Goal: Information Seeking & Learning: Learn about a topic

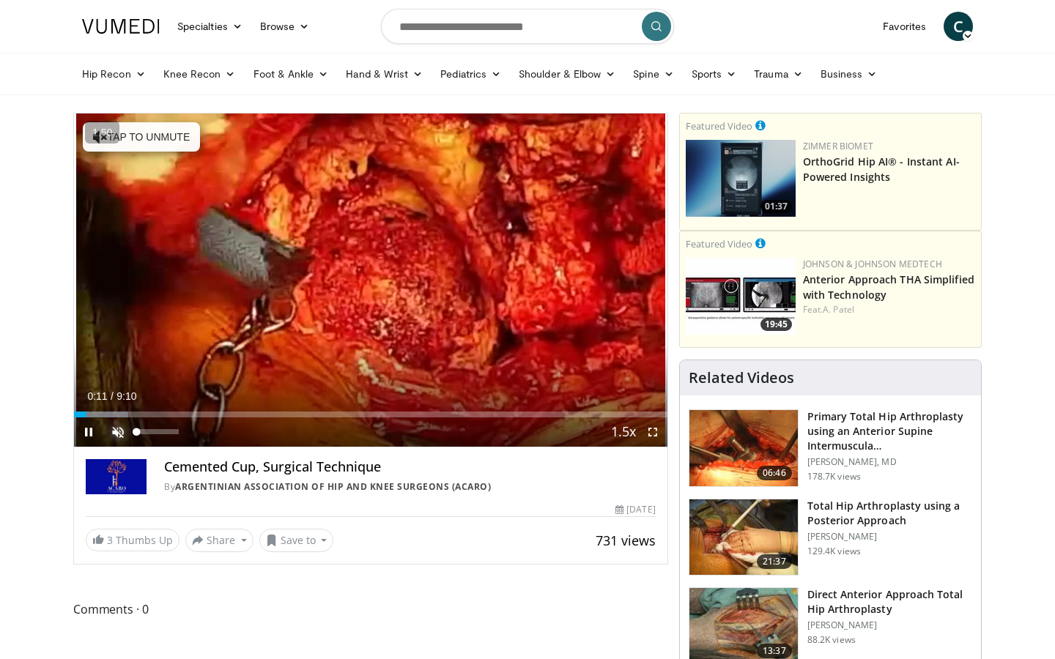
click at [113, 428] on span "Video Player" at bounding box center [117, 431] width 29 height 29
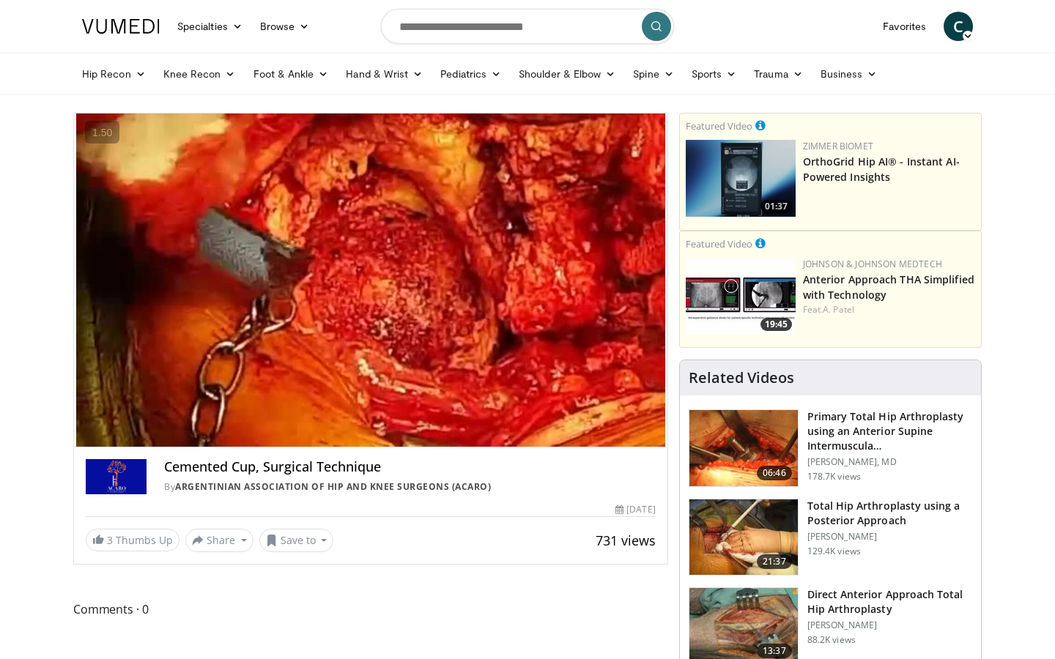
click at [772, 522] on img at bounding box center [743, 537] width 108 height 76
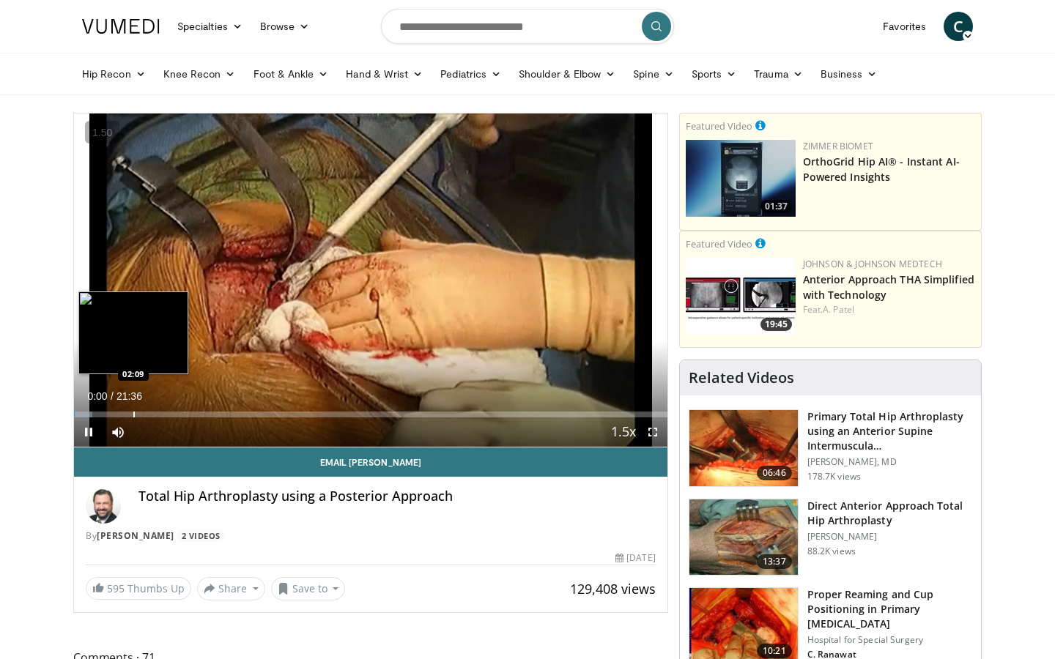
click at [133, 415] on div "Progress Bar" at bounding box center [133, 415] width 1 height 6
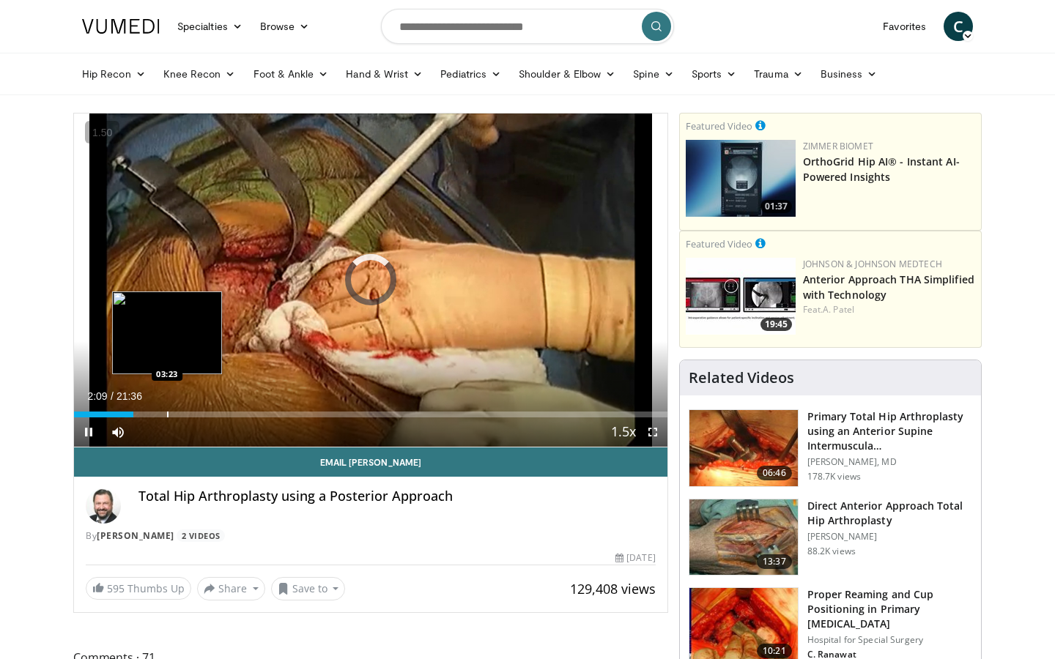
click at [166, 408] on div "Loaded : 0.00% 02:09 03:23" at bounding box center [370, 411] width 593 height 14
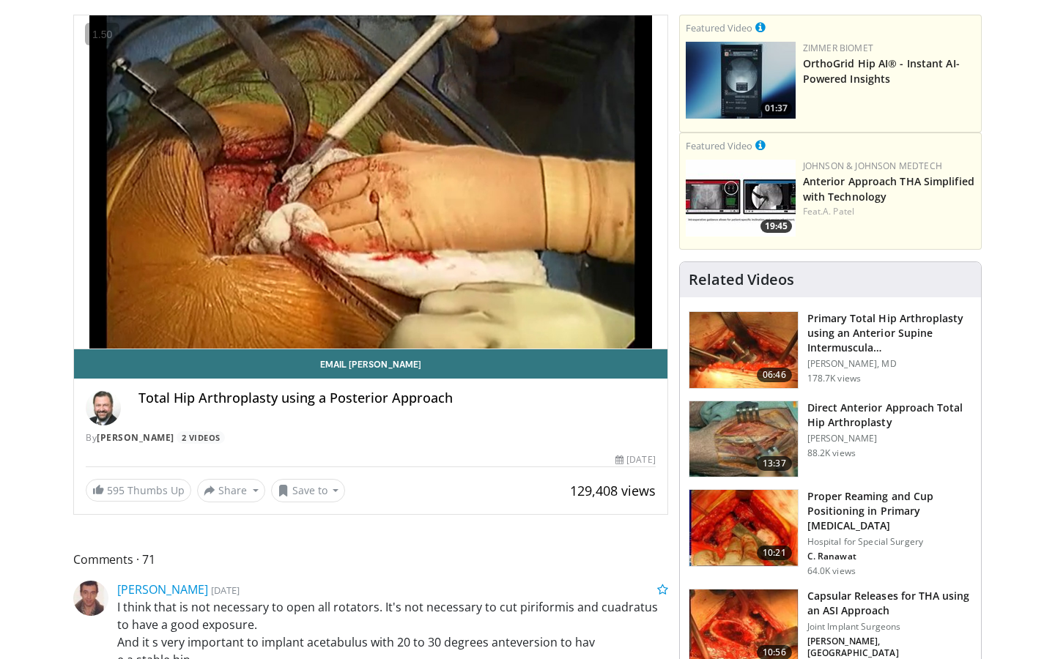
scroll to position [122, 0]
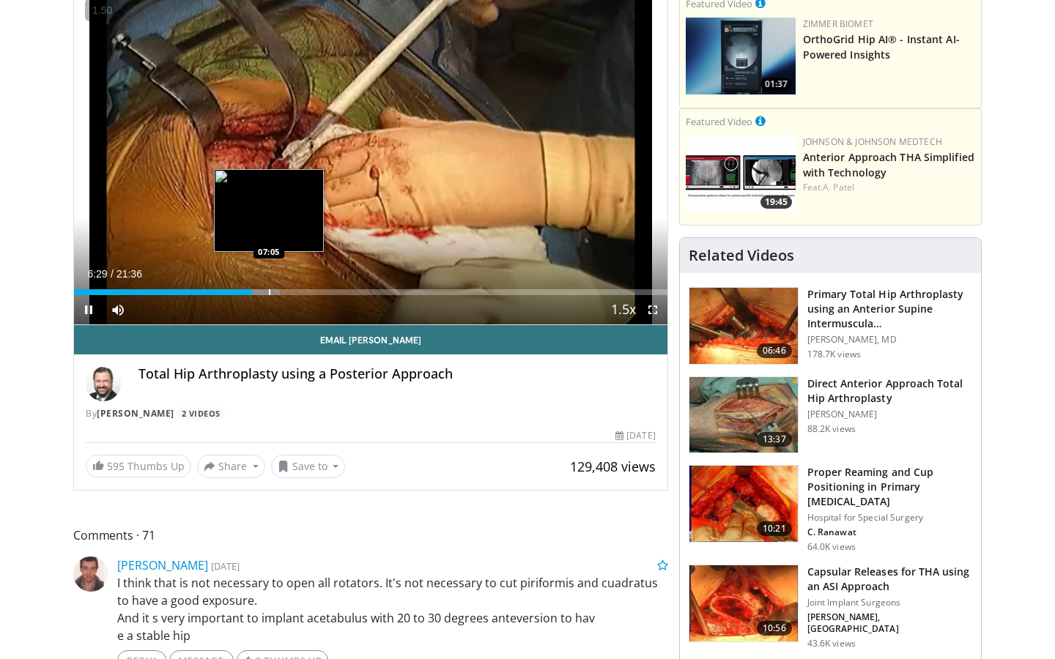
click at [269, 289] on div "Progress Bar" at bounding box center [269, 292] width 1 height 6
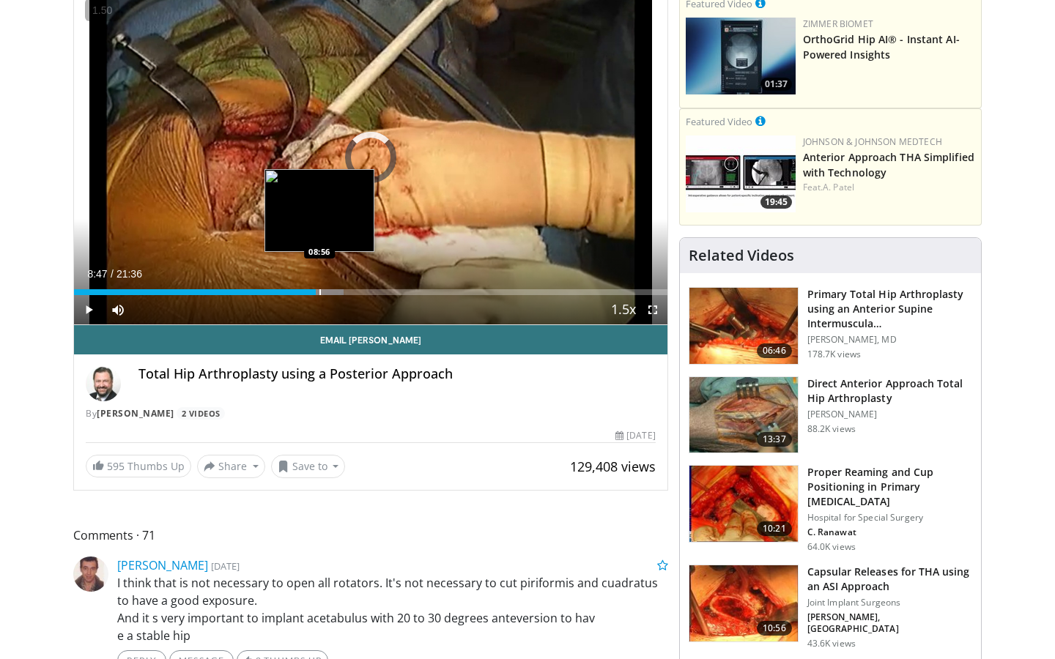
click at [319, 291] on div "Progress Bar" at bounding box center [319, 292] width 1 height 6
click at [326, 291] on div "Loaded : 46.21% 08:57 09:12" at bounding box center [370, 292] width 593 height 6
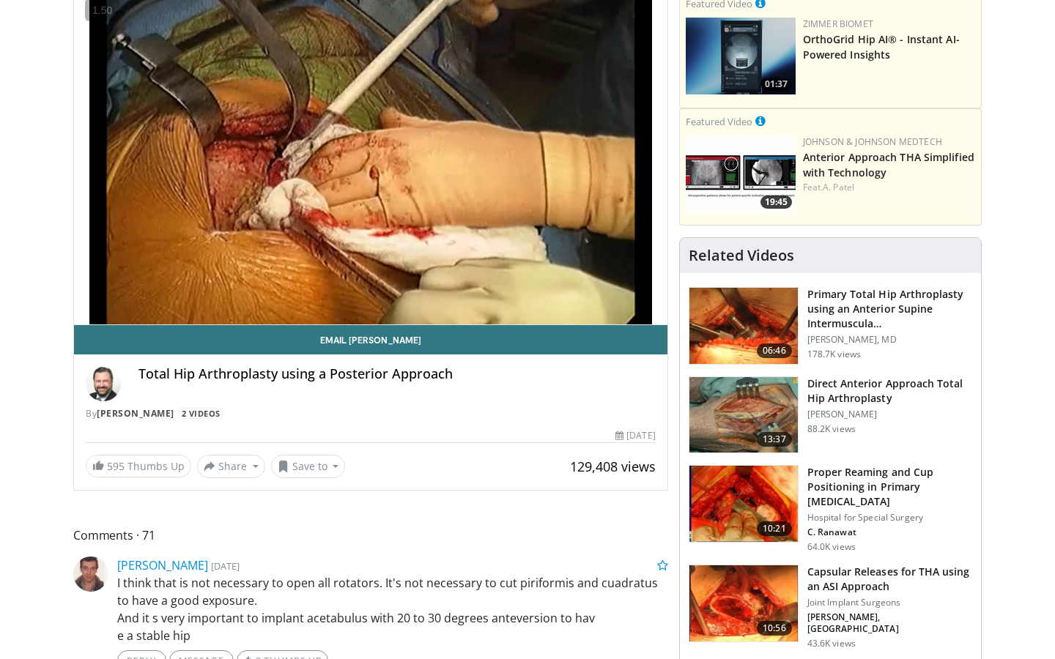
click at [751, 494] on img at bounding box center [743, 504] width 108 height 76
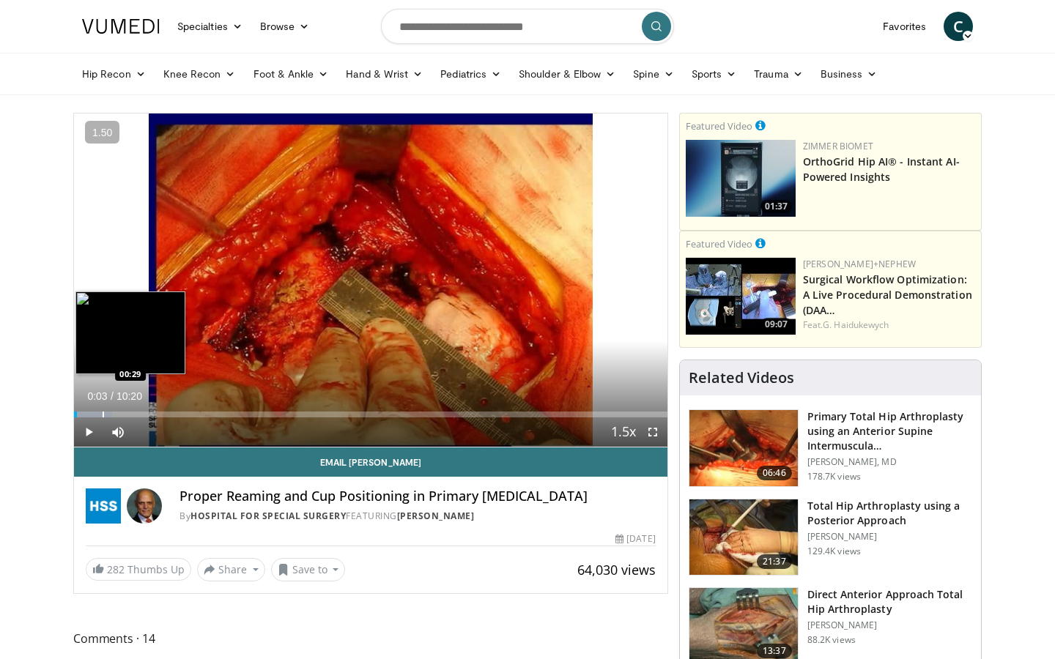
click at [103, 412] on div "Progress Bar" at bounding box center [103, 415] width 1 height 6
click at [120, 413] on div "Progress Bar" at bounding box center [120, 415] width 1 height 6
click at [133, 413] on div "Progress Bar" at bounding box center [133, 415] width 1 height 6
click at [115, 412] on div "Progress Bar" at bounding box center [115, 415] width 1 height 6
click at [146, 412] on div "Progress Bar" at bounding box center [146, 415] width 1 height 6
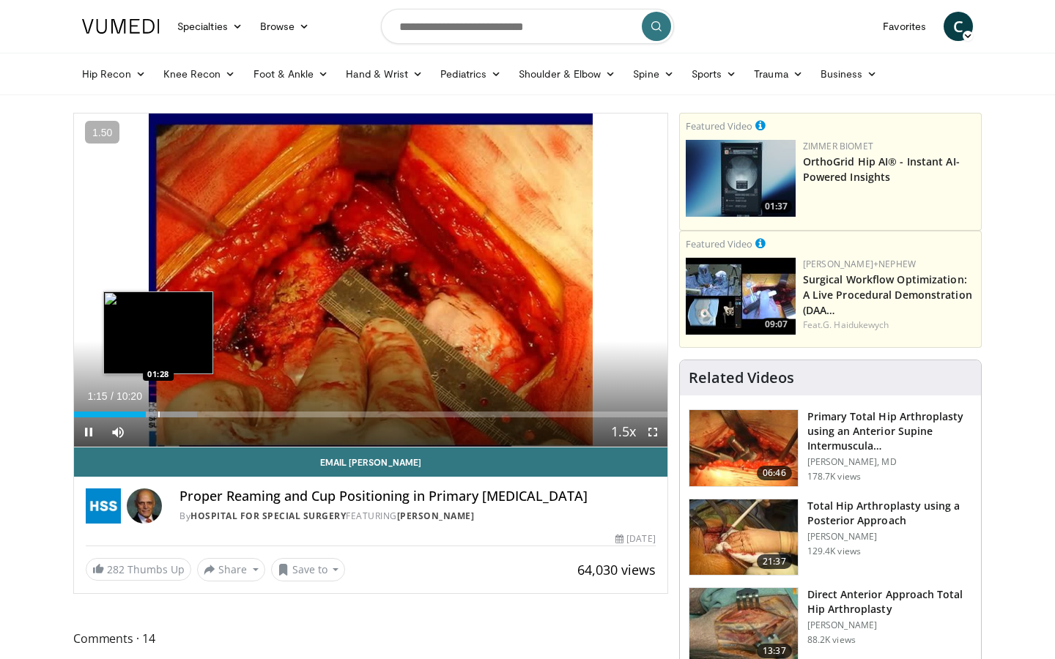
click at [160, 412] on div "Progress Bar" at bounding box center [158, 415] width 1 height 6
click at [167, 412] on div "Progress Bar" at bounding box center [167, 415] width 1 height 6
click at [177, 412] on div "Progress Bar" at bounding box center [177, 415] width 1 height 6
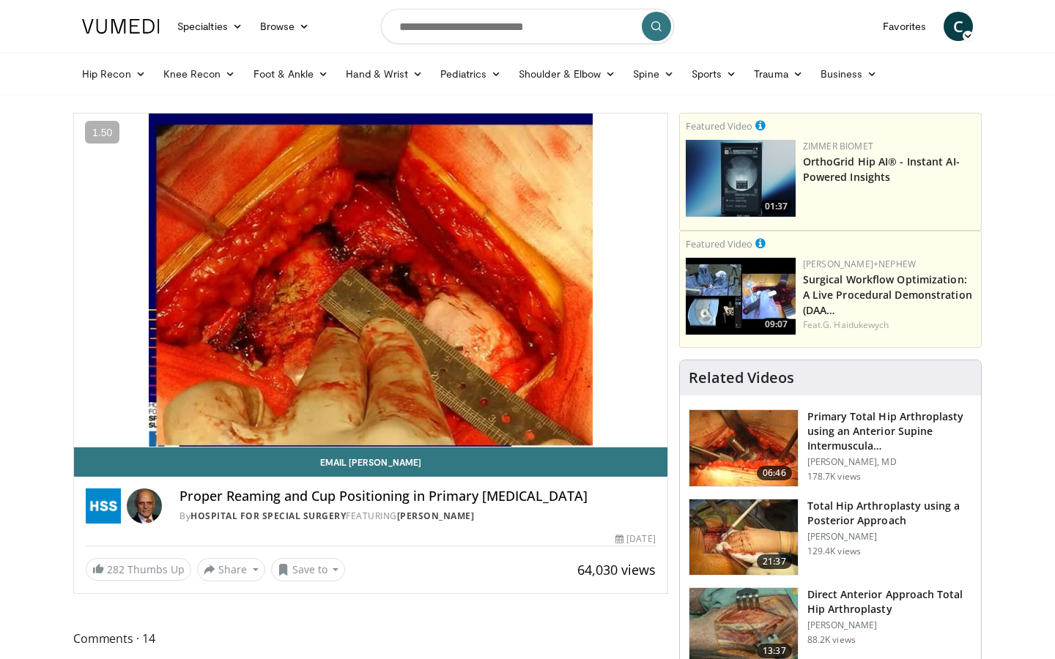
click at [190, 412] on div "10 seconds Tap to unmute" at bounding box center [370, 280] width 593 height 333
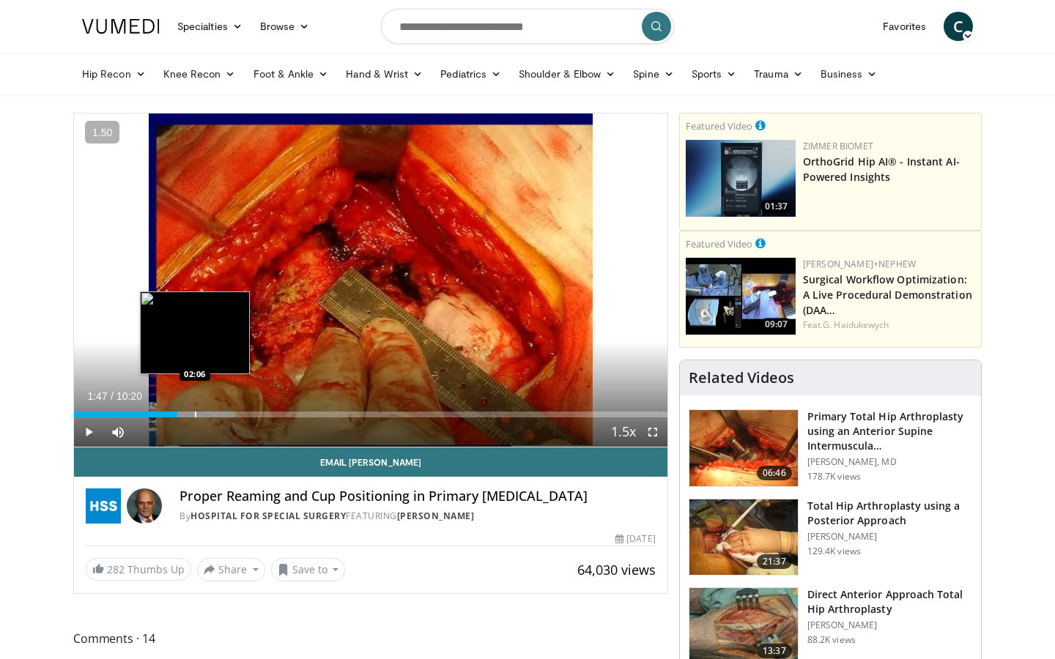
click at [195, 412] on div "Progress Bar" at bounding box center [195, 415] width 1 height 6
click at [207, 412] on div "Progress Bar" at bounding box center [207, 415] width 1 height 6
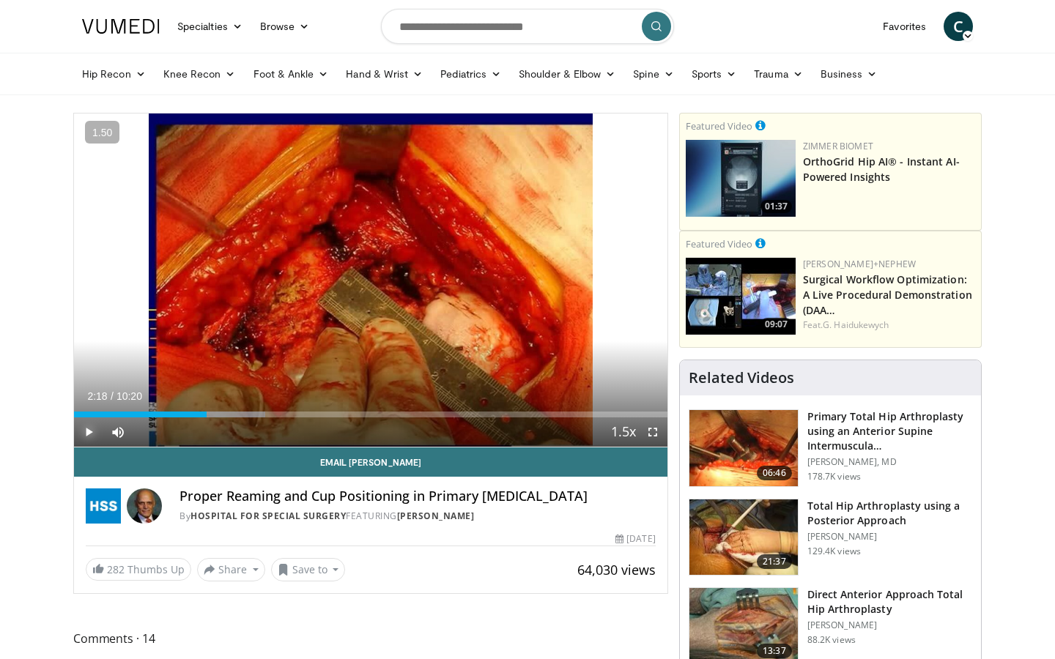
click at [92, 428] on span "Video Player" at bounding box center [88, 431] width 29 height 29
click at [91, 427] on span "Video Player" at bounding box center [88, 431] width 29 height 29
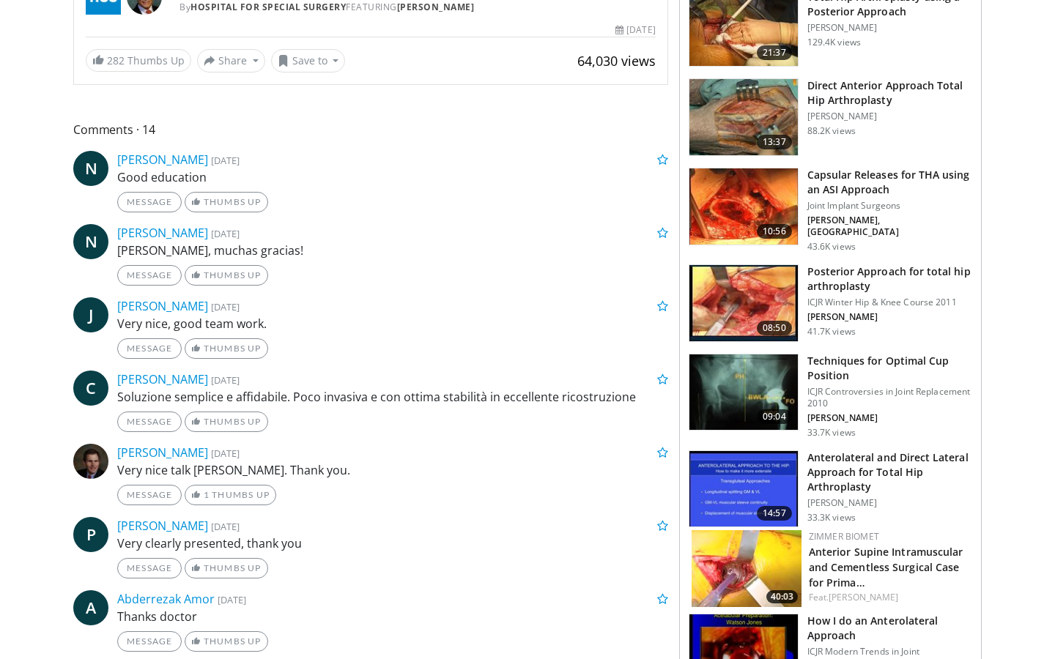
scroll to position [519, 0]
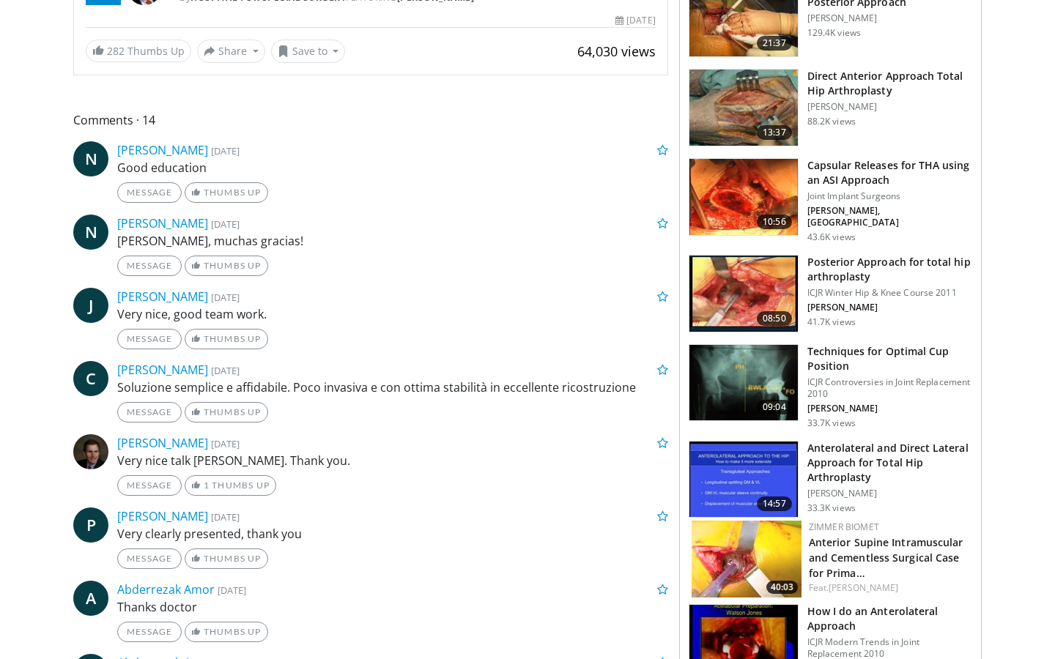
click at [761, 376] on img at bounding box center [743, 383] width 108 height 76
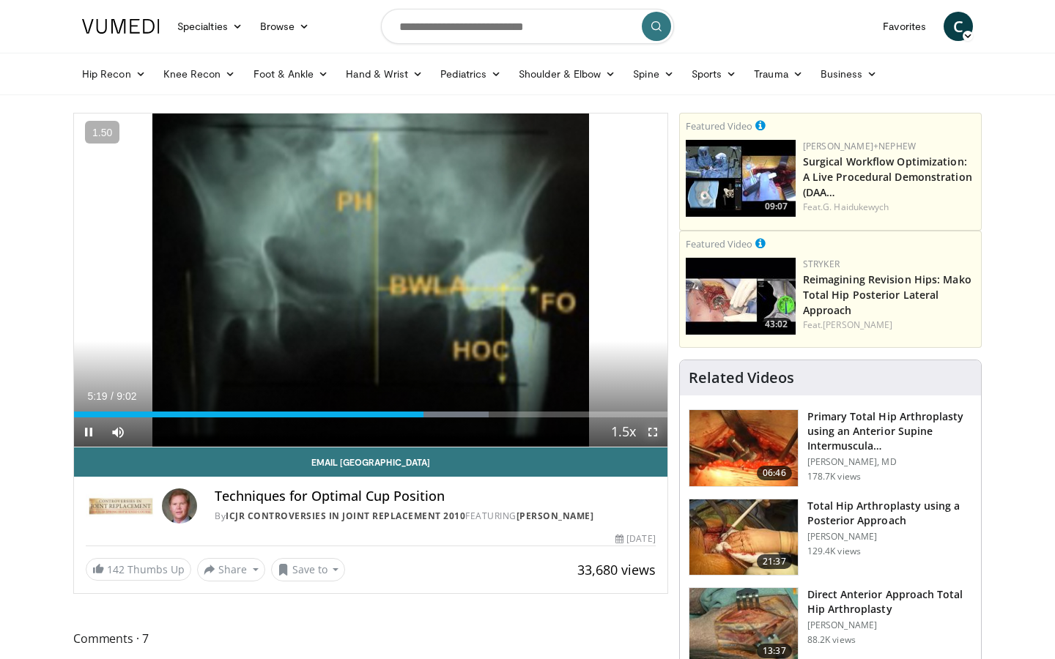
click at [649, 430] on span "Video Player" at bounding box center [652, 431] width 29 height 29
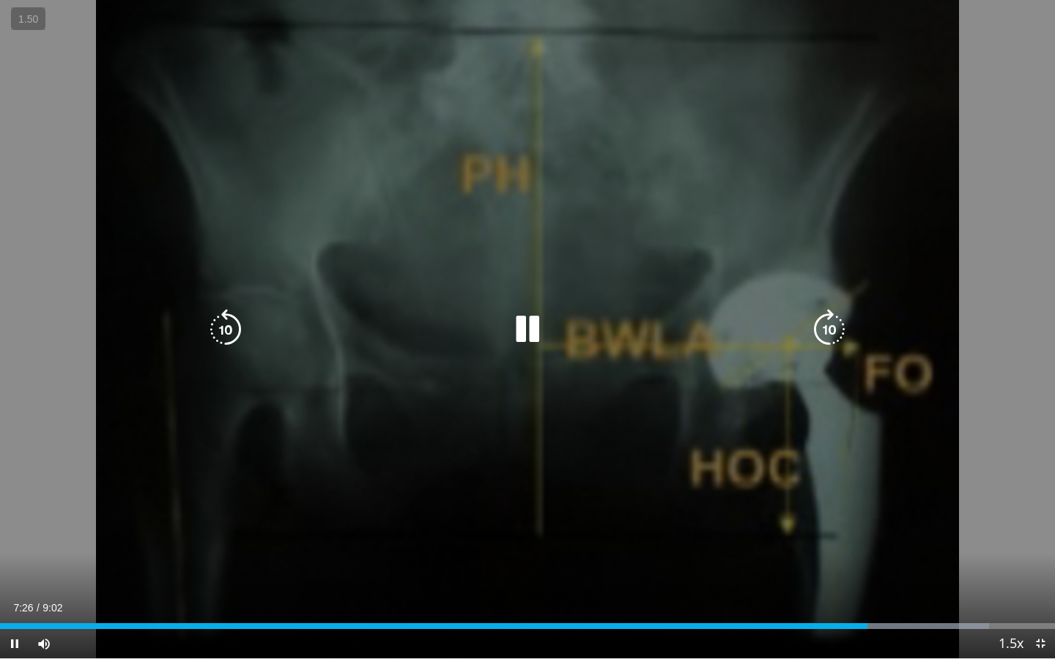
click at [528, 335] on icon "Video Player" at bounding box center [527, 329] width 41 height 41
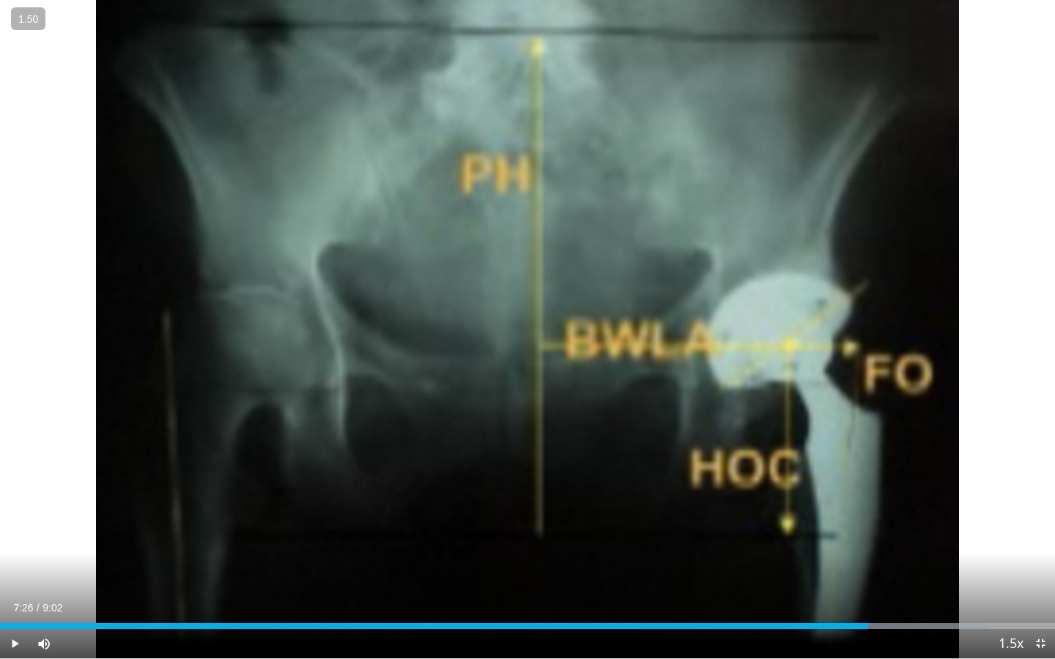
click at [528, 335] on div "10 seconds Tap to unmute" at bounding box center [527, 329] width 1055 height 658
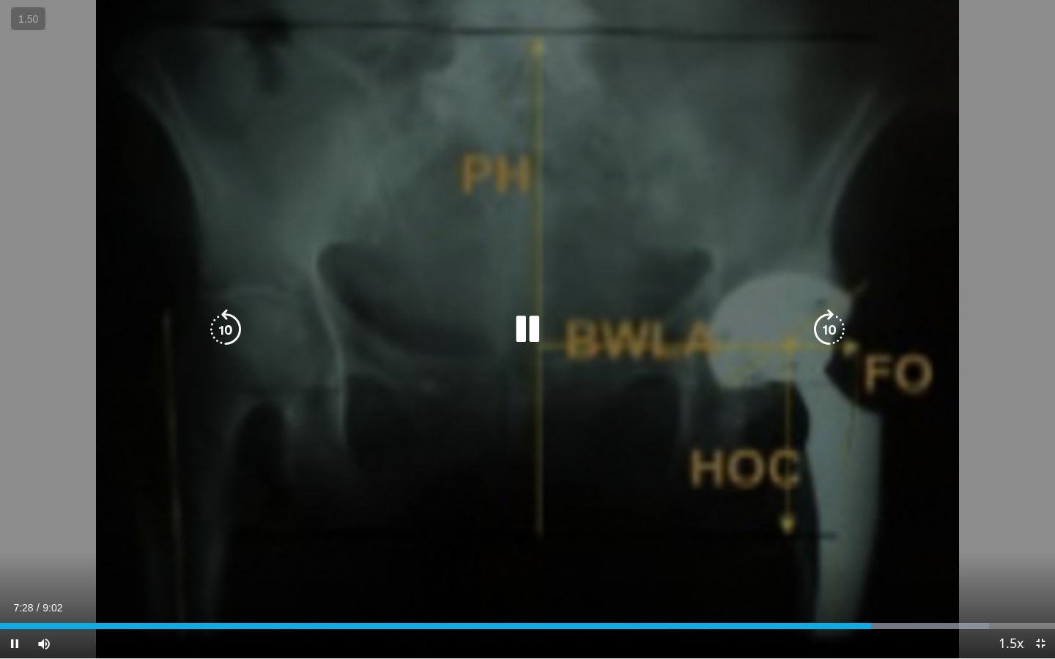
click at [527, 327] on icon "Video Player" at bounding box center [527, 329] width 41 height 41
click at [532, 324] on icon "Video Player" at bounding box center [527, 329] width 41 height 41
click at [527, 330] on icon "Video Player" at bounding box center [527, 329] width 41 height 41
click at [524, 323] on icon "Video Player" at bounding box center [527, 329] width 41 height 41
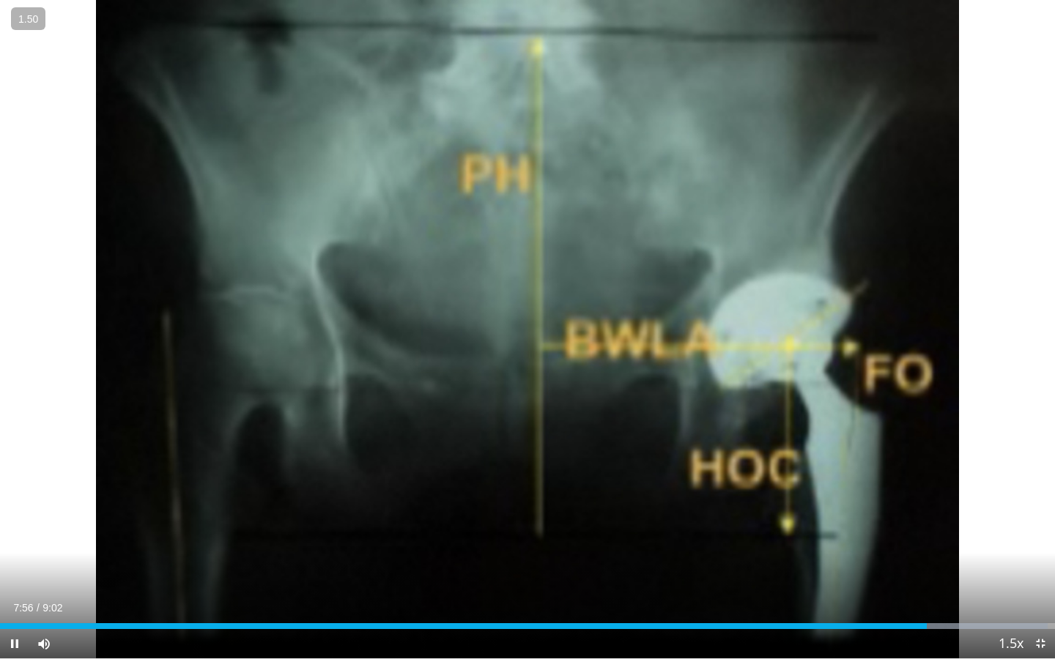
click at [524, 333] on div "10 seconds Tap to unmute" at bounding box center [527, 329] width 1055 height 658
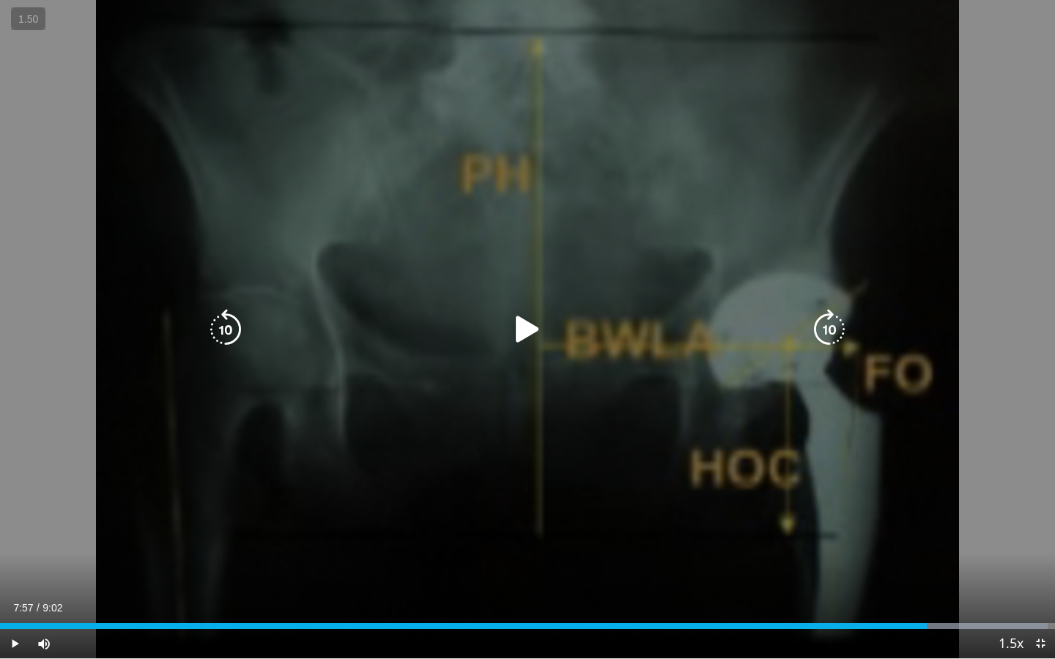
click at [524, 332] on icon "Video Player" at bounding box center [527, 329] width 41 height 41
click at [520, 324] on icon "Video Player" at bounding box center [527, 329] width 41 height 41
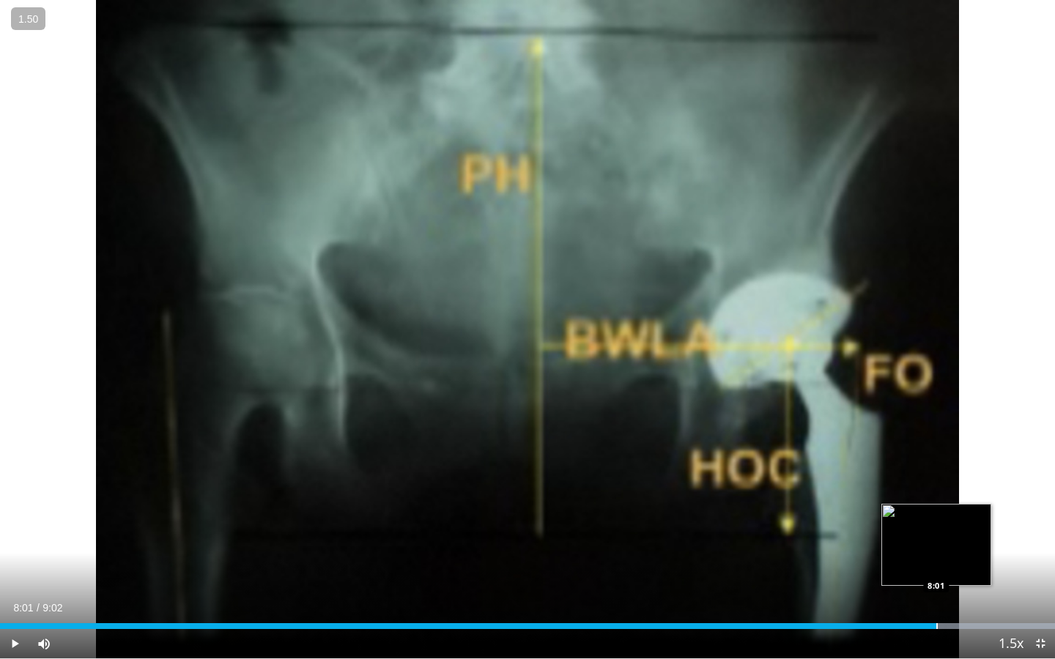
click at [936, 625] on div "Progress Bar" at bounding box center [936, 626] width 1 height 6
click at [920, 625] on div "Progress Bar" at bounding box center [920, 626] width 1 height 6
click at [935, 625] on div "Progress Bar" at bounding box center [935, 626] width 1 height 6
click at [14, 643] on span "Video Player" at bounding box center [14, 643] width 29 height 29
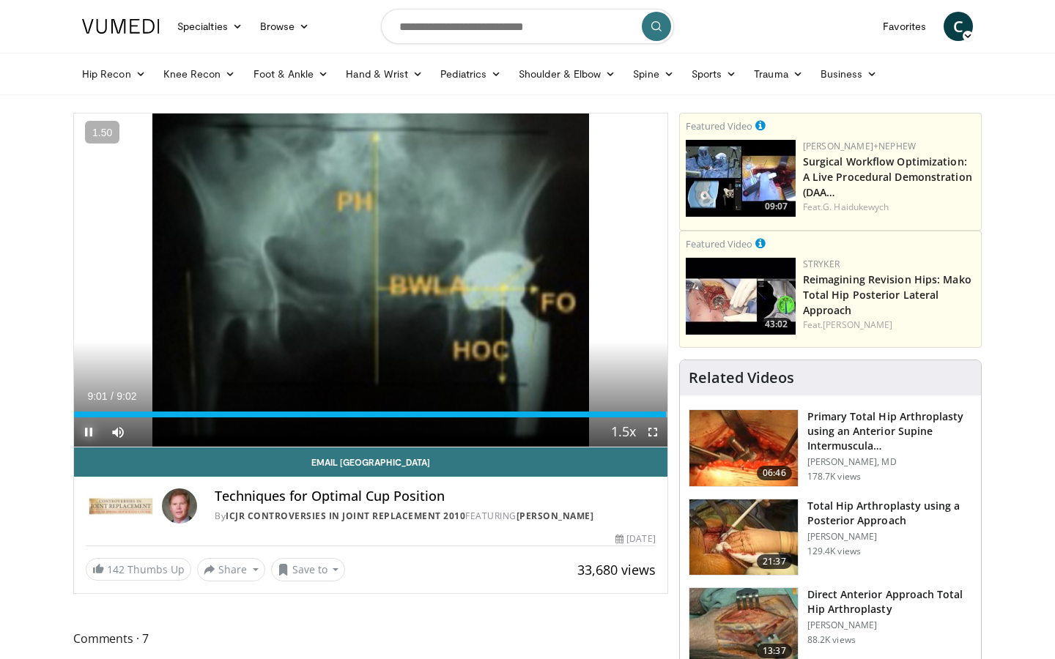
click at [86, 431] on span "Video Player" at bounding box center [88, 431] width 29 height 29
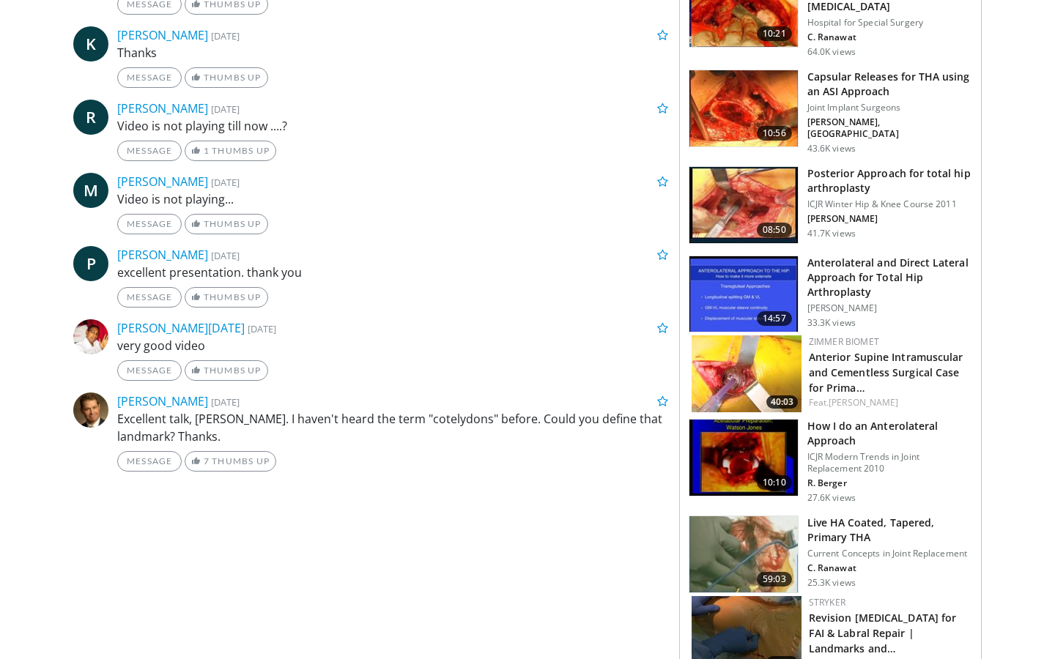
scroll to position [646, 0]
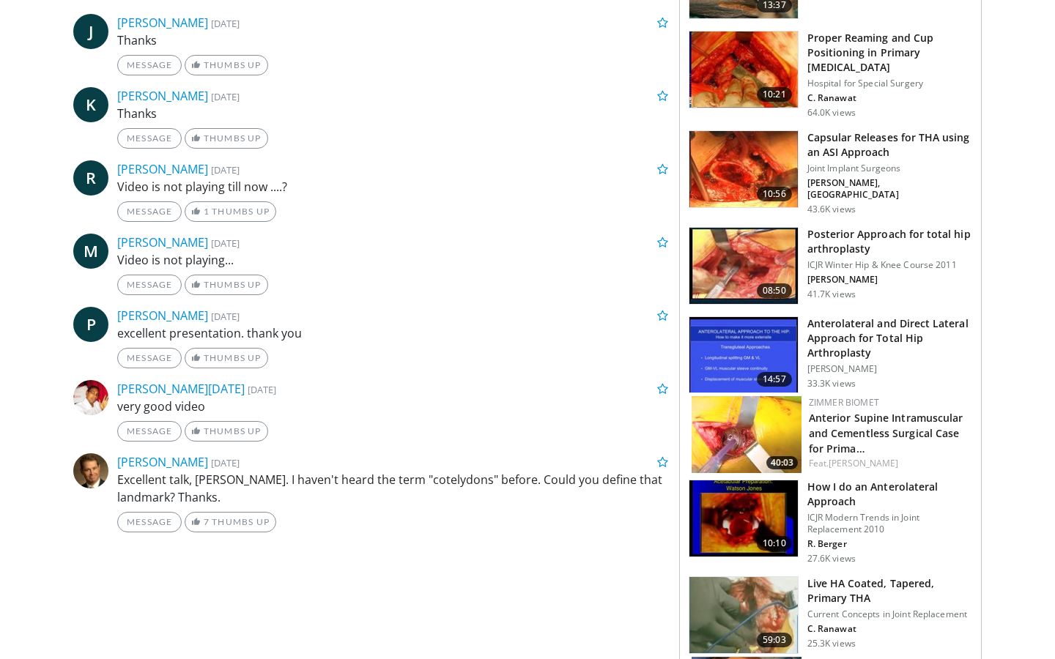
click at [740, 259] on img at bounding box center [743, 266] width 108 height 76
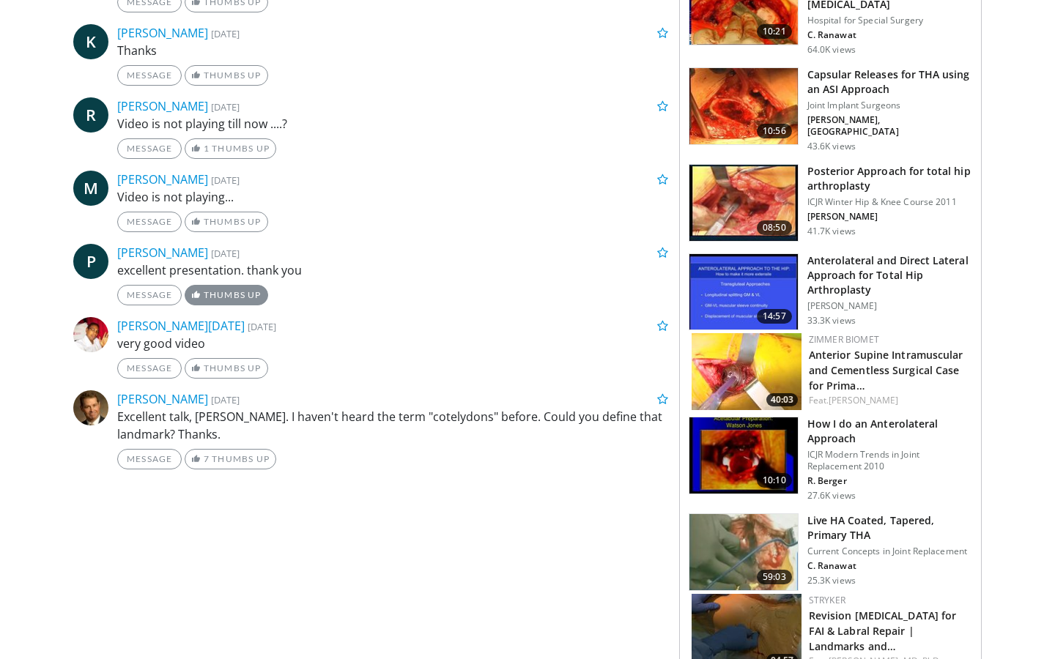
scroll to position [744, 0]
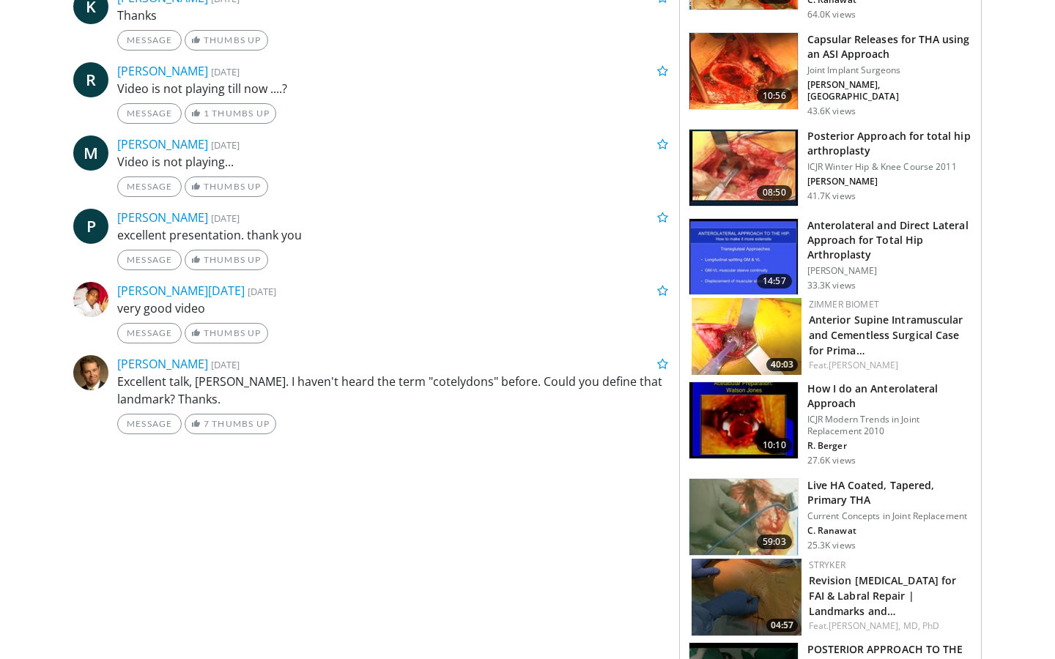
click at [741, 157] on img at bounding box center [743, 168] width 108 height 76
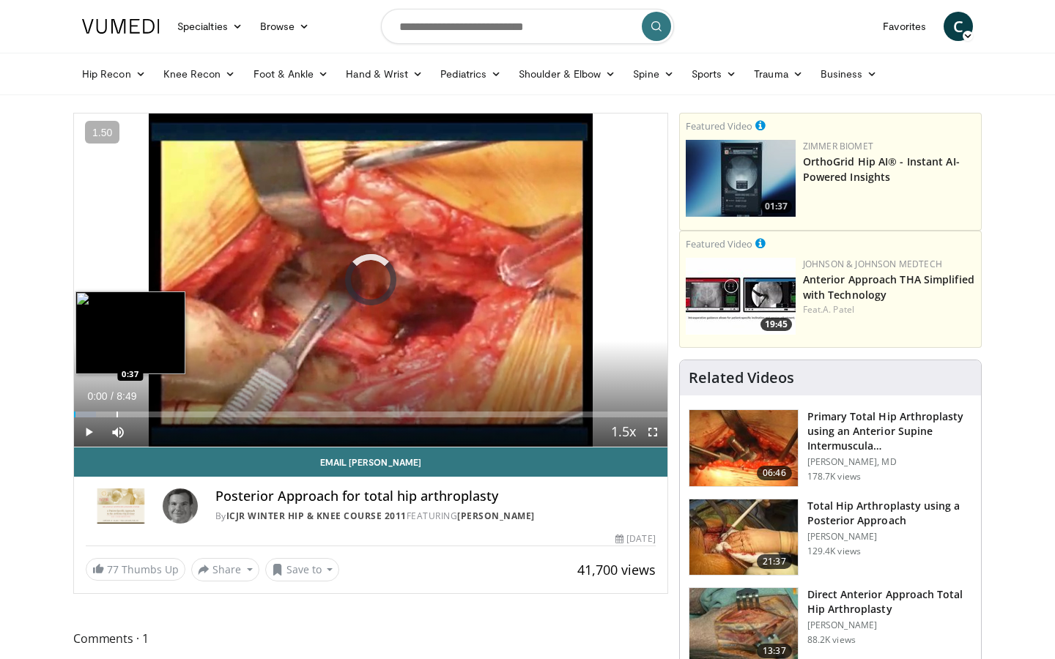
click at [116, 414] on div "Progress Bar" at bounding box center [116, 415] width 1 height 6
click at [135, 410] on div "Loaded : 20.73% 0:48 0:54" at bounding box center [370, 411] width 593 height 14
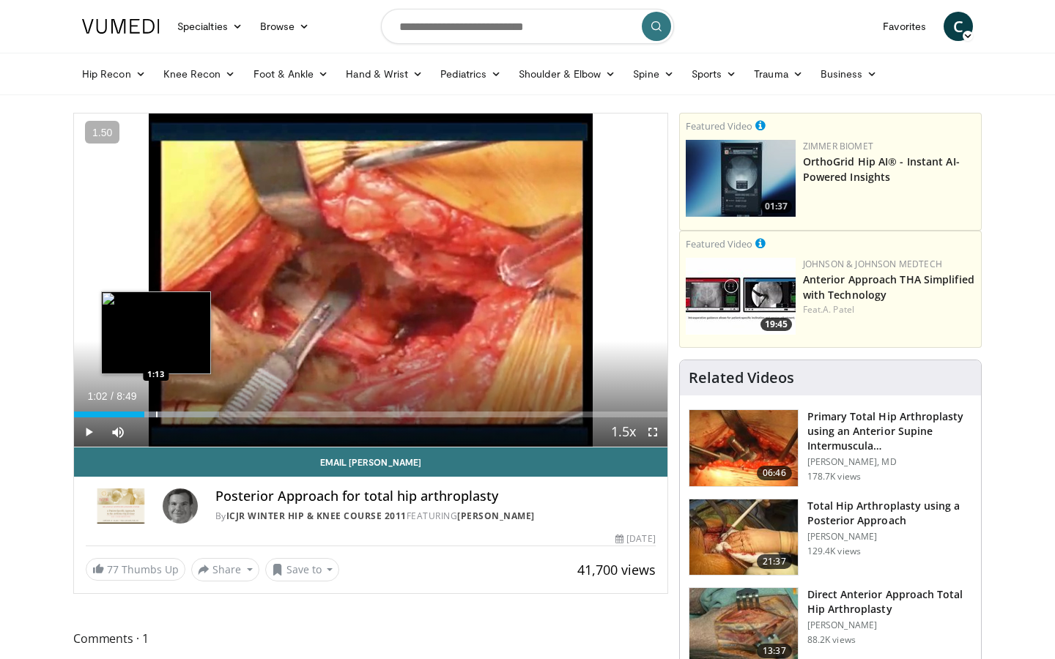
click at [156, 413] on div "Progress Bar" at bounding box center [156, 415] width 1 height 6
click at [163, 412] on div "Progress Bar" at bounding box center [163, 415] width 1 height 6
click at [171, 412] on div "Progress Bar" at bounding box center [170, 415] width 1 height 6
click at [181, 412] on div "Progress Bar" at bounding box center [181, 415] width 1 height 6
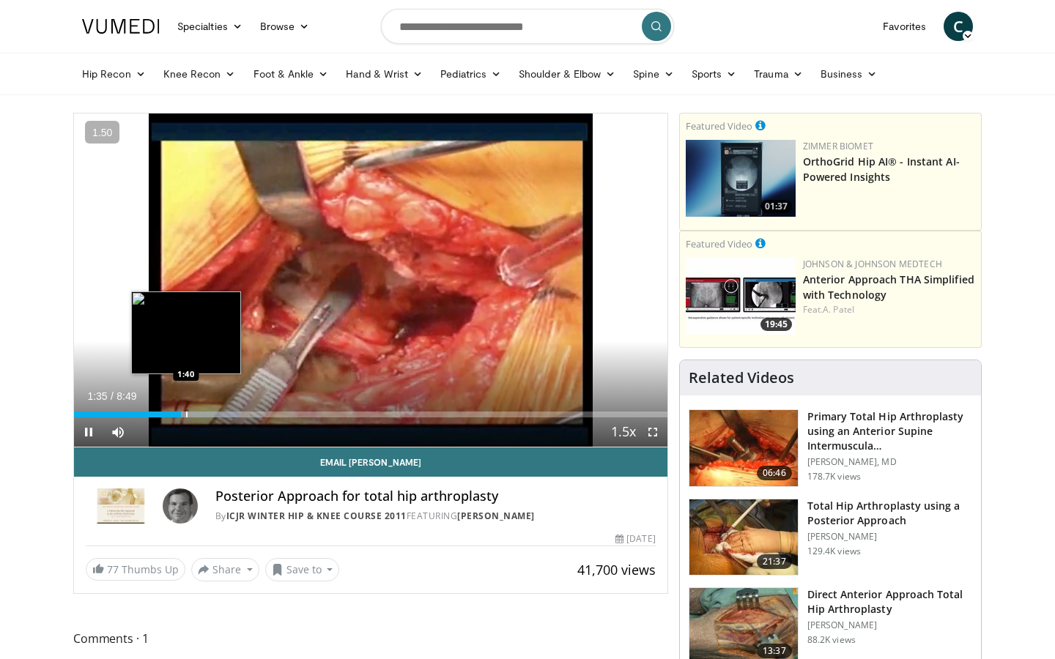
click at [187, 412] on div "Progress Bar" at bounding box center [186, 415] width 1 height 6
click at [201, 412] on div "Progress Bar" at bounding box center [201, 415] width 1 height 6
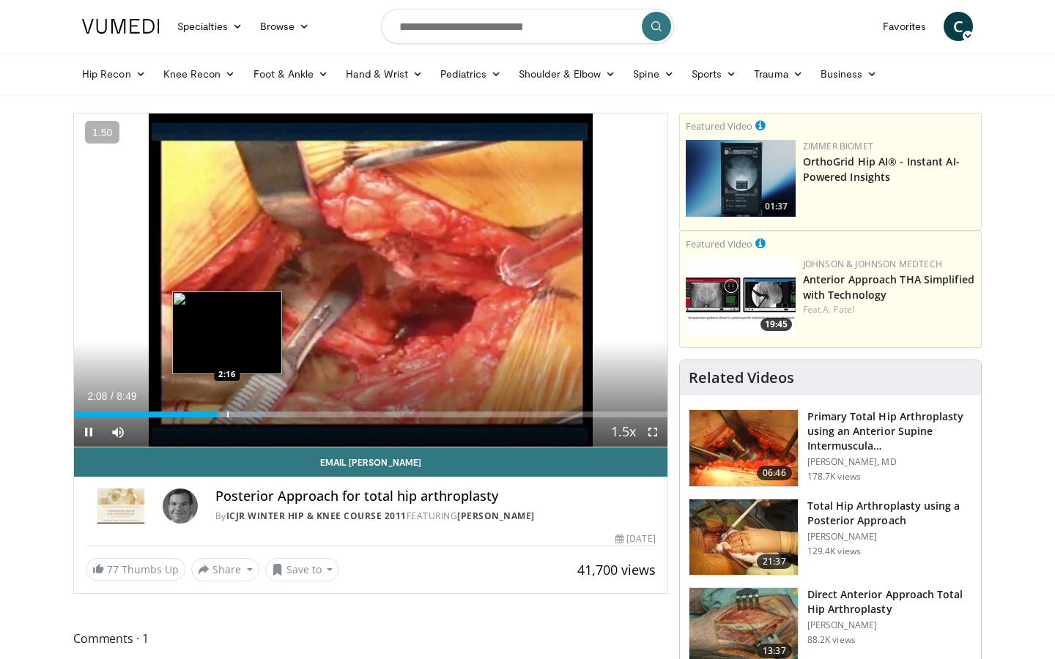
click at [227, 415] on div "Progress Bar" at bounding box center [227, 415] width 1 height 6
click at [233, 415] on div "Progress Bar" at bounding box center [233, 415] width 1 height 6
click at [242, 415] on div "Progress Bar" at bounding box center [242, 415] width 1 height 6
click at [249, 414] on div "Progress Bar" at bounding box center [249, 415] width 1 height 6
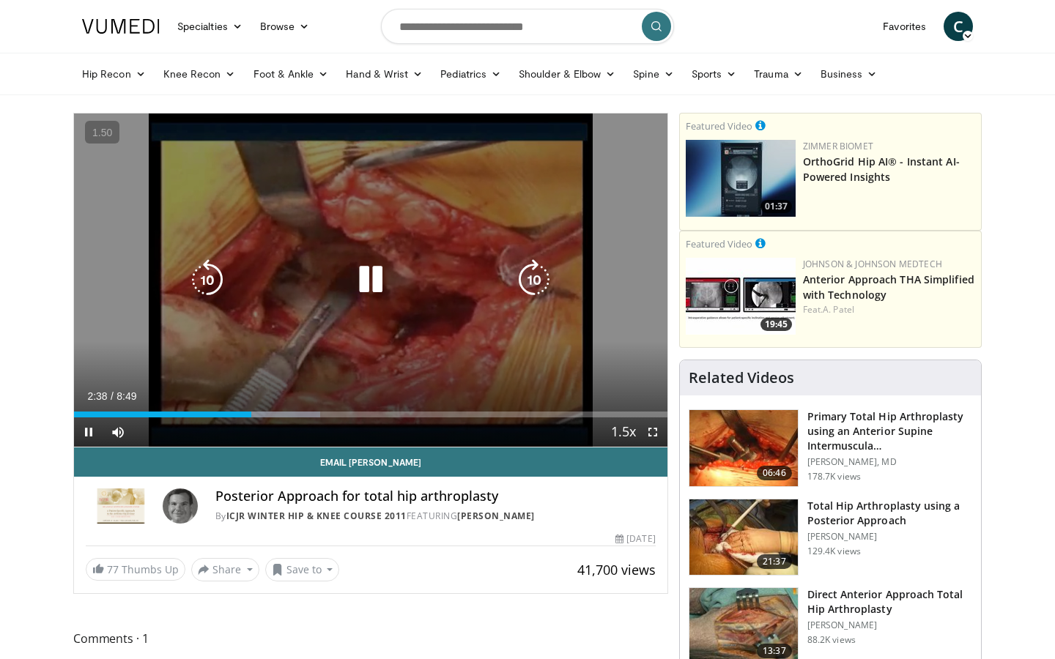
click at [280, 412] on div "Progress Bar" at bounding box center [264, 415] width 111 height 6
click at [367, 276] on icon "Video Player" at bounding box center [370, 279] width 41 height 41
